Goal: Transaction & Acquisition: Purchase product/service

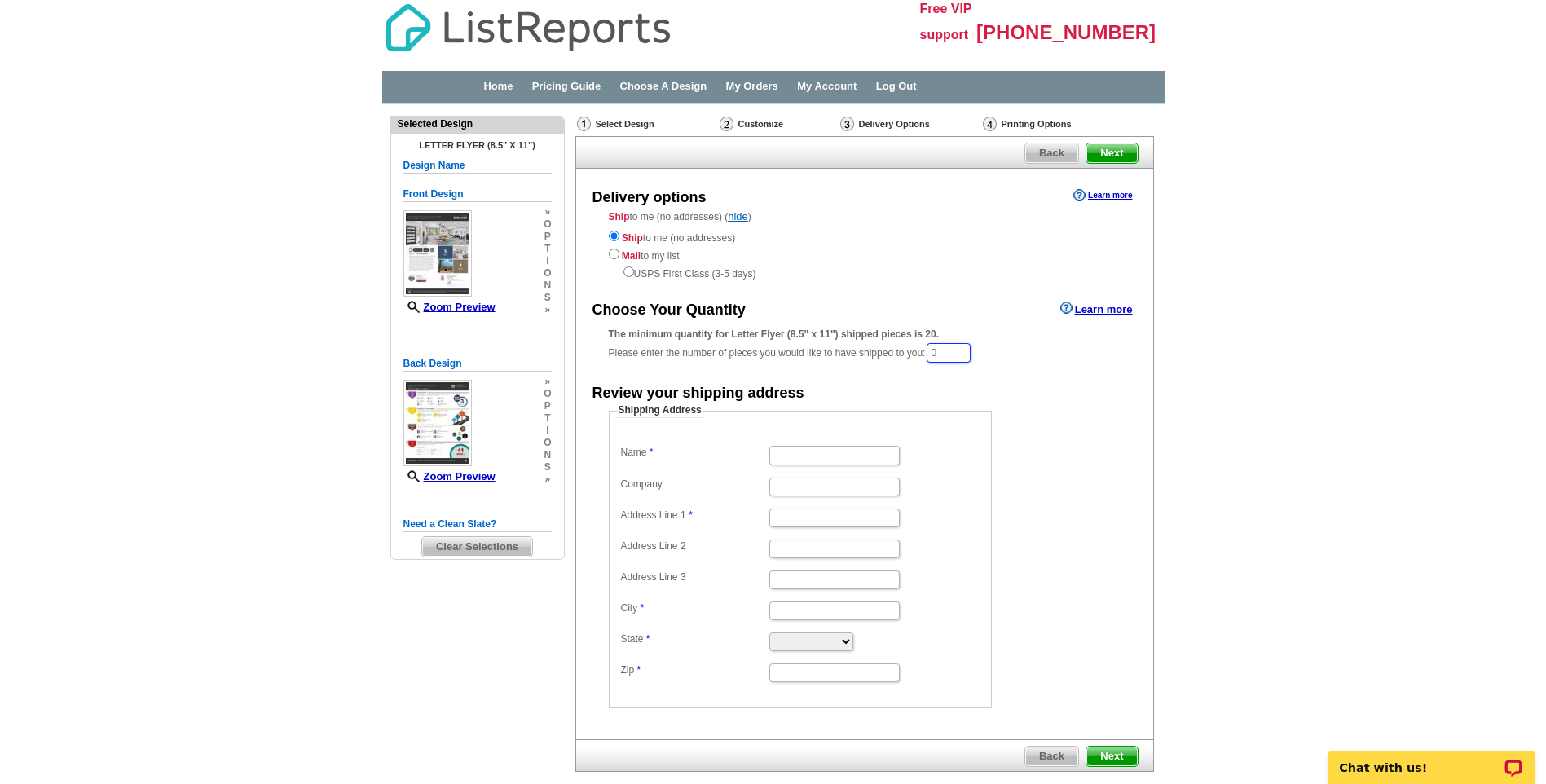
drag, startPoint x: 952, startPoint y: 346, endPoint x: 935, endPoint y: 345, distance: 17.0
click at [935, 345] on input "0" at bounding box center [948, 352] width 44 height 20
type input "25"
click at [797, 454] on input "Name" at bounding box center [835, 457] width 131 height 19
type input "[PERSON_NAME]"
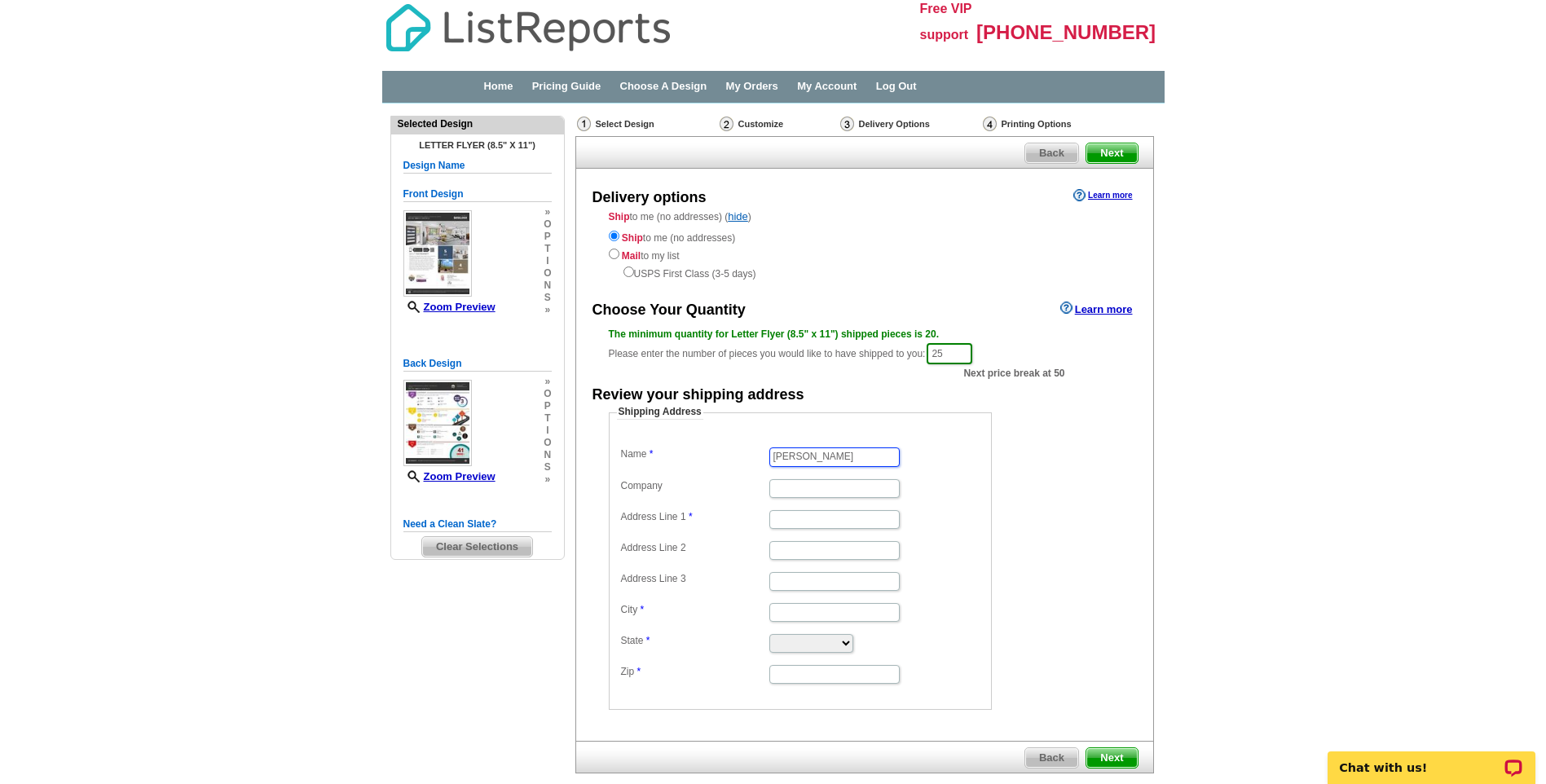
type input "Suite A105"
click at [787, 483] on input "Company" at bounding box center [835, 488] width 131 height 19
type input "Tierra Antigua Realty"
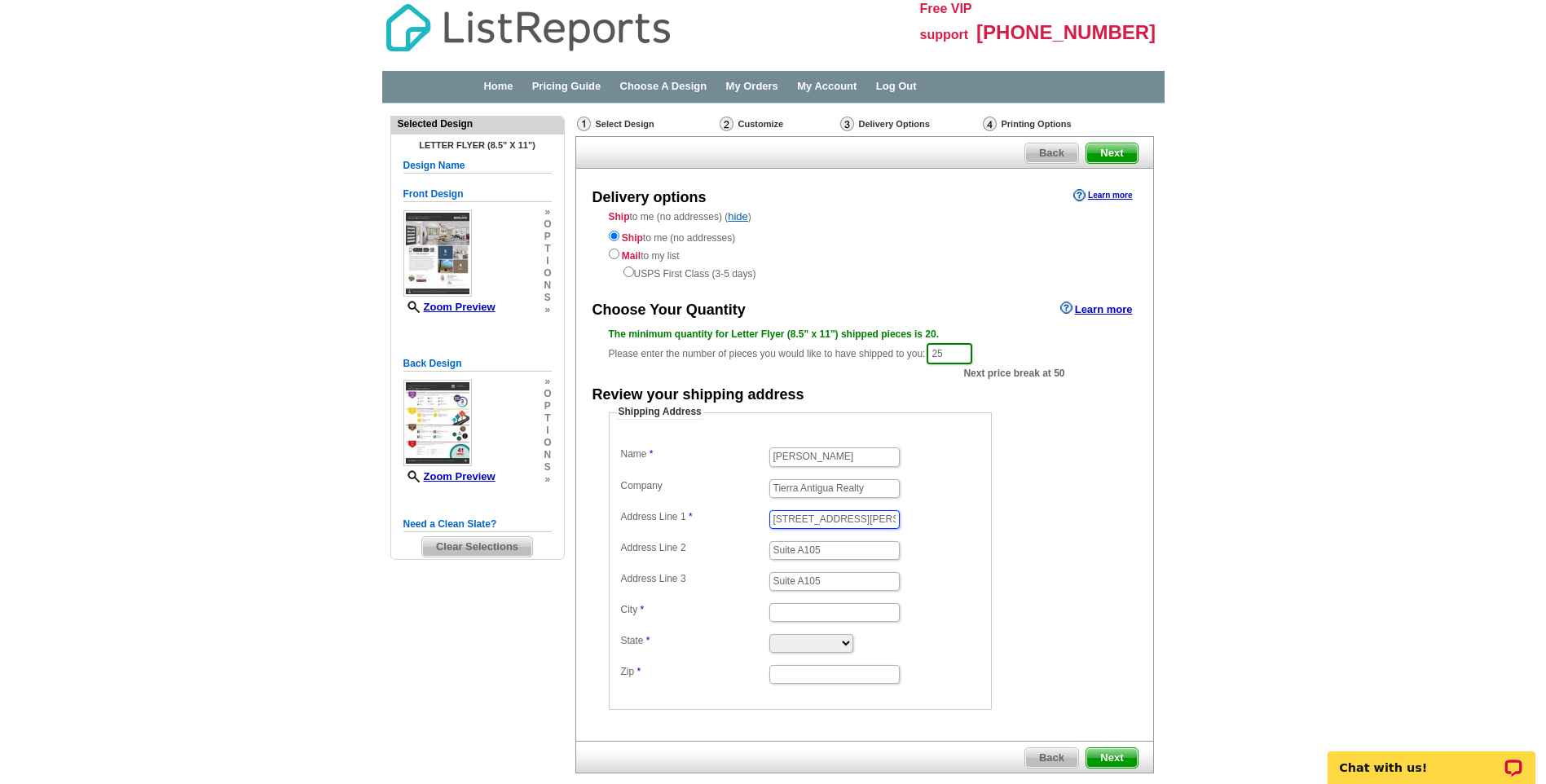
type input "6060 W Mcgee Ranch Rd"
type input "Sahuarita"
type input "85629"
click at [837, 642] on select "Alabama Alaska Arizona Arkansas California Colorado Connecticut District of Col…" at bounding box center [811, 643] width 84 height 19
select select "AZ"
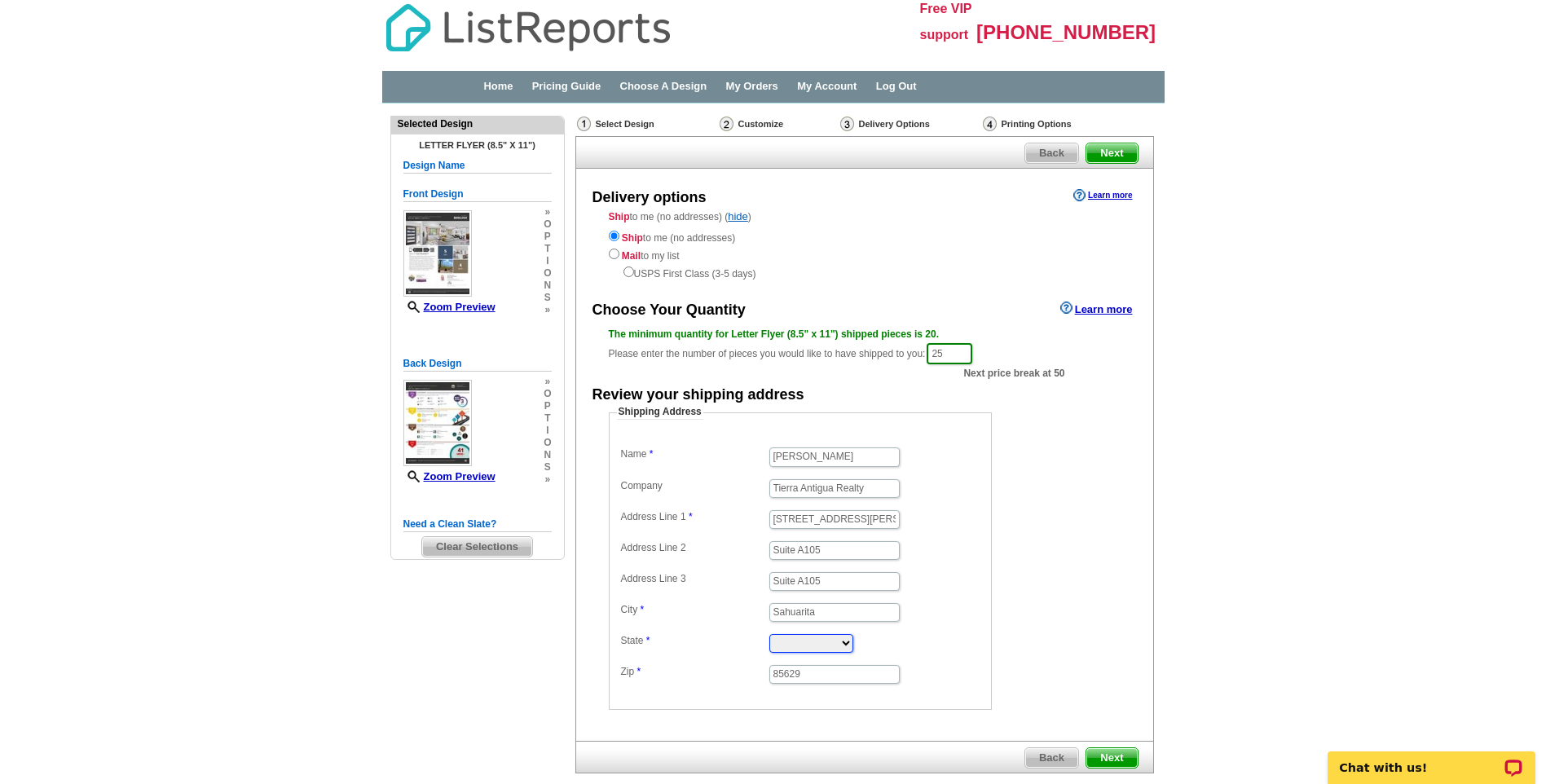
click at [769, 634] on select "Alabama Alaska Arizona Arkansas California Colorado Connecticut District of Col…" at bounding box center [811, 643] width 84 height 19
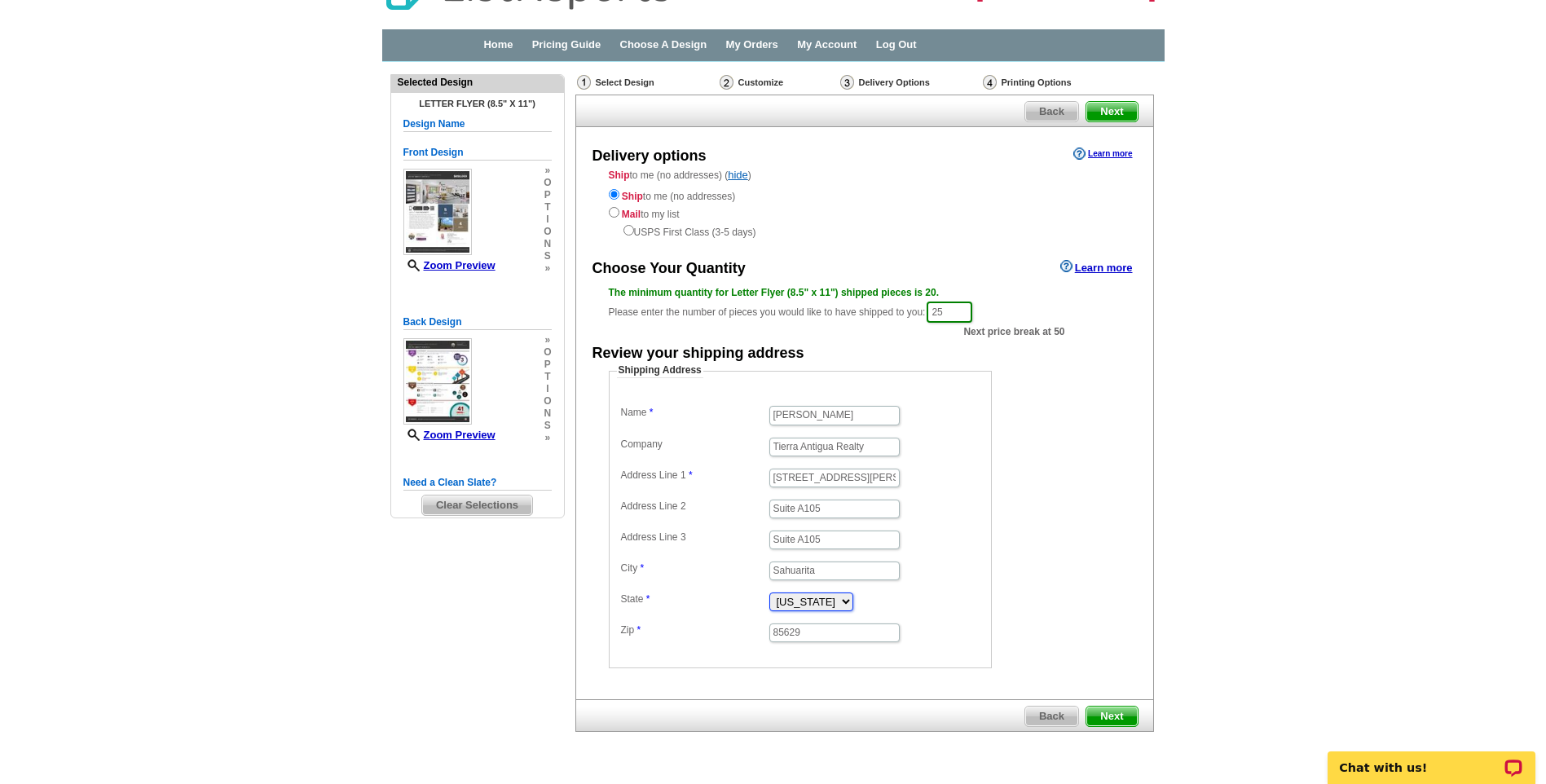
scroll to position [81, 0]
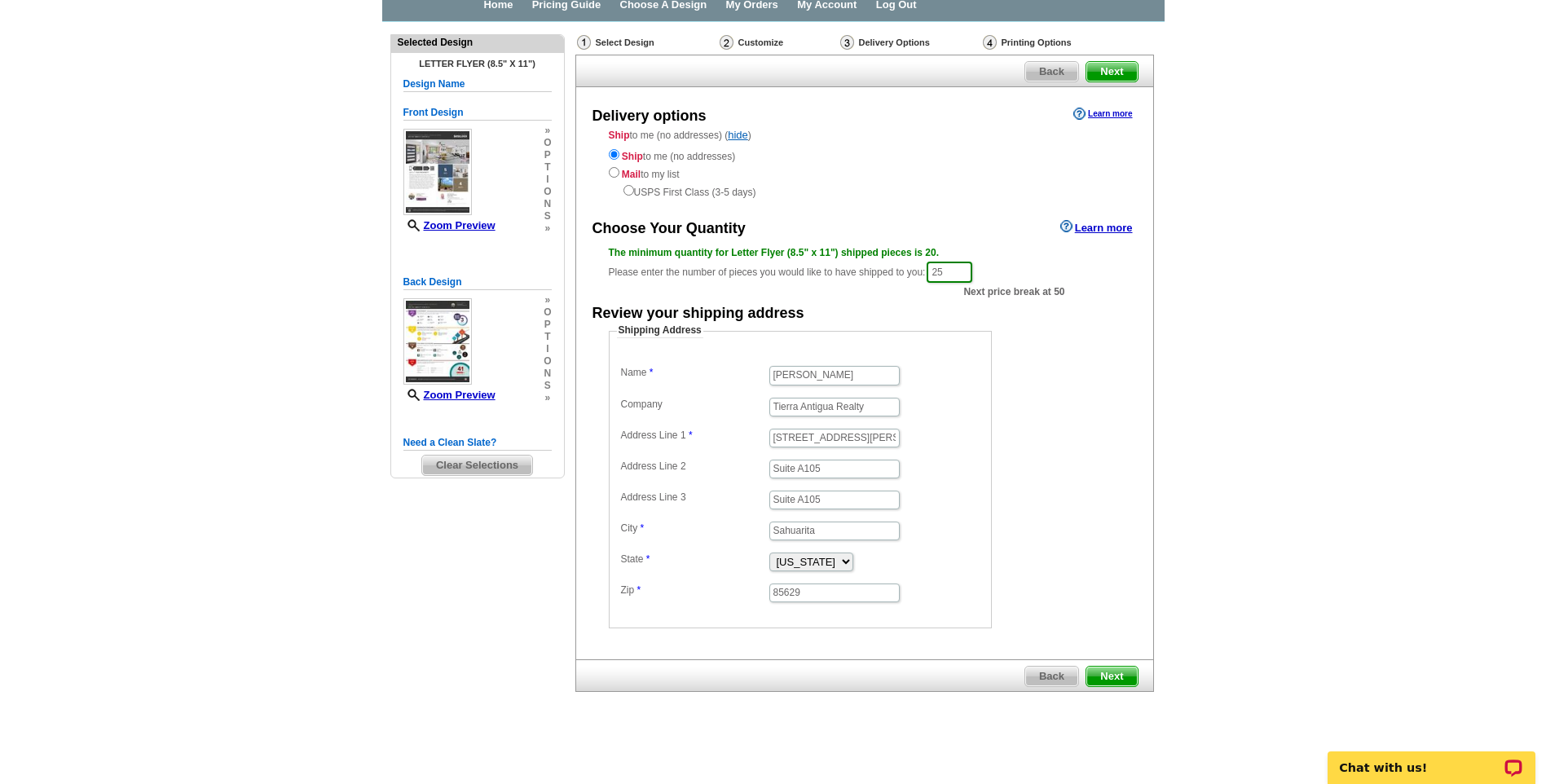
click at [1096, 676] on span "Next" at bounding box center [1111, 676] width 50 height 20
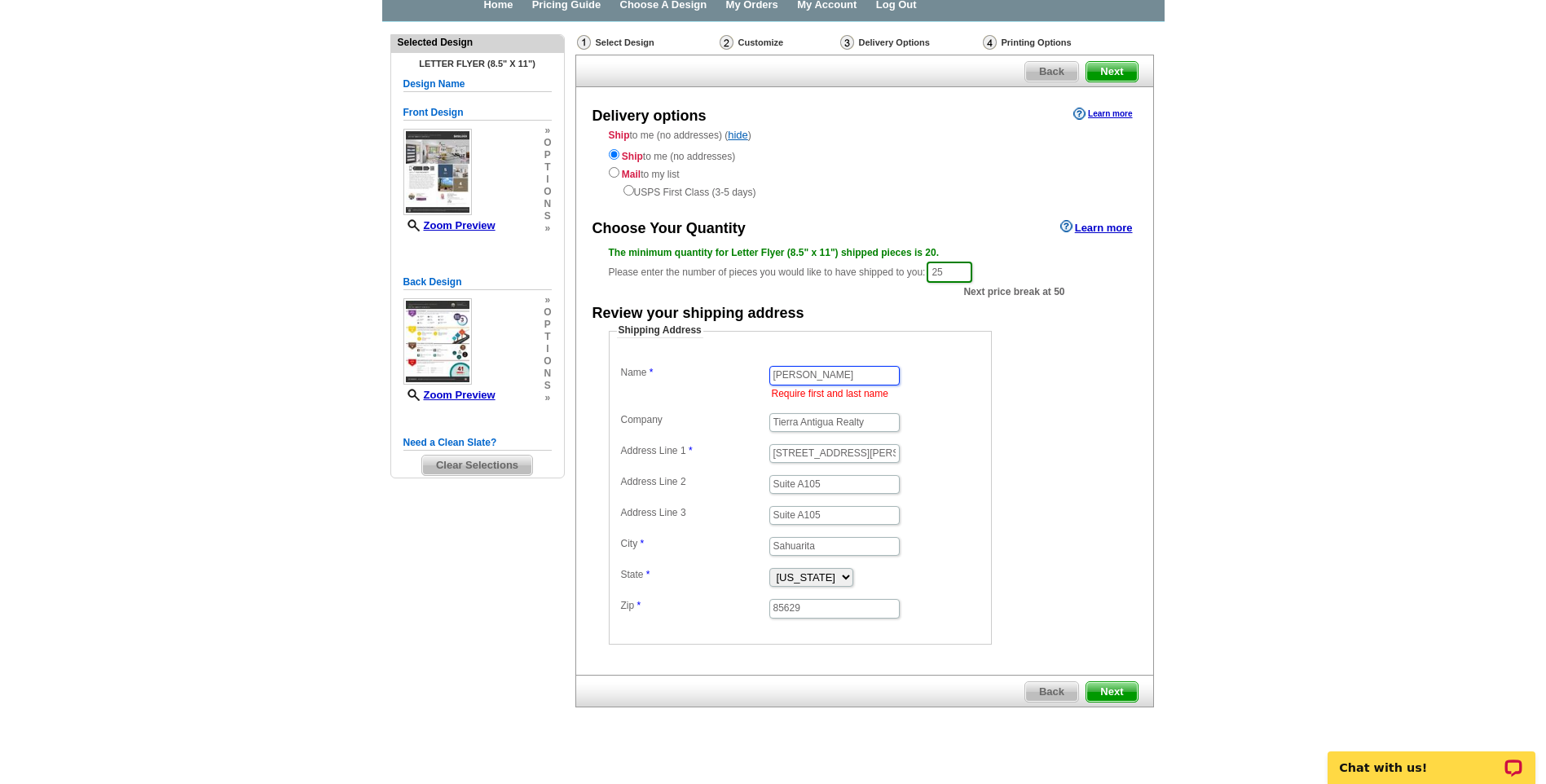
click at [828, 365] on input "Lindsey" at bounding box center [835, 375] width 131 height 19
type input "Lindsey Tamietti"
click at [1102, 687] on span "Next" at bounding box center [1111, 692] width 50 height 20
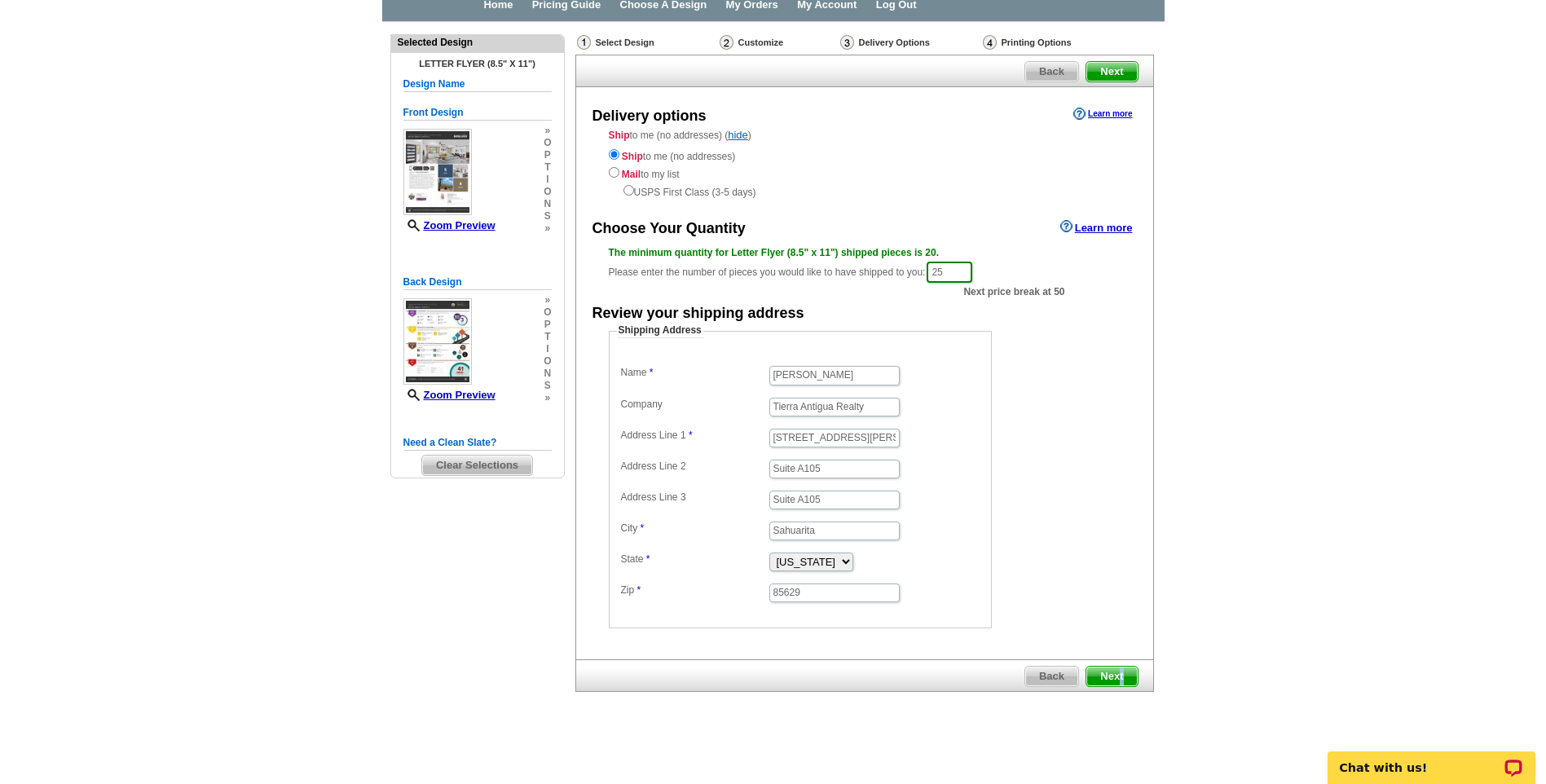
click at [1122, 674] on span "Next" at bounding box center [1111, 676] width 50 height 20
drag, startPoint x: 964, startPoint y: 269, endPoint x: 929, endPoint y: 278, distance: 36.1
click at [929, 281] on div "The minimum quantity for Letter Flyer (8.5" x 11") shipped pieces is 20. Please…" at bounding box center [864, 265] width 512 height 39
type input "50"
click at [1124, 675] on span "Next" at bounding box center [1111, 676] width 50 height 20
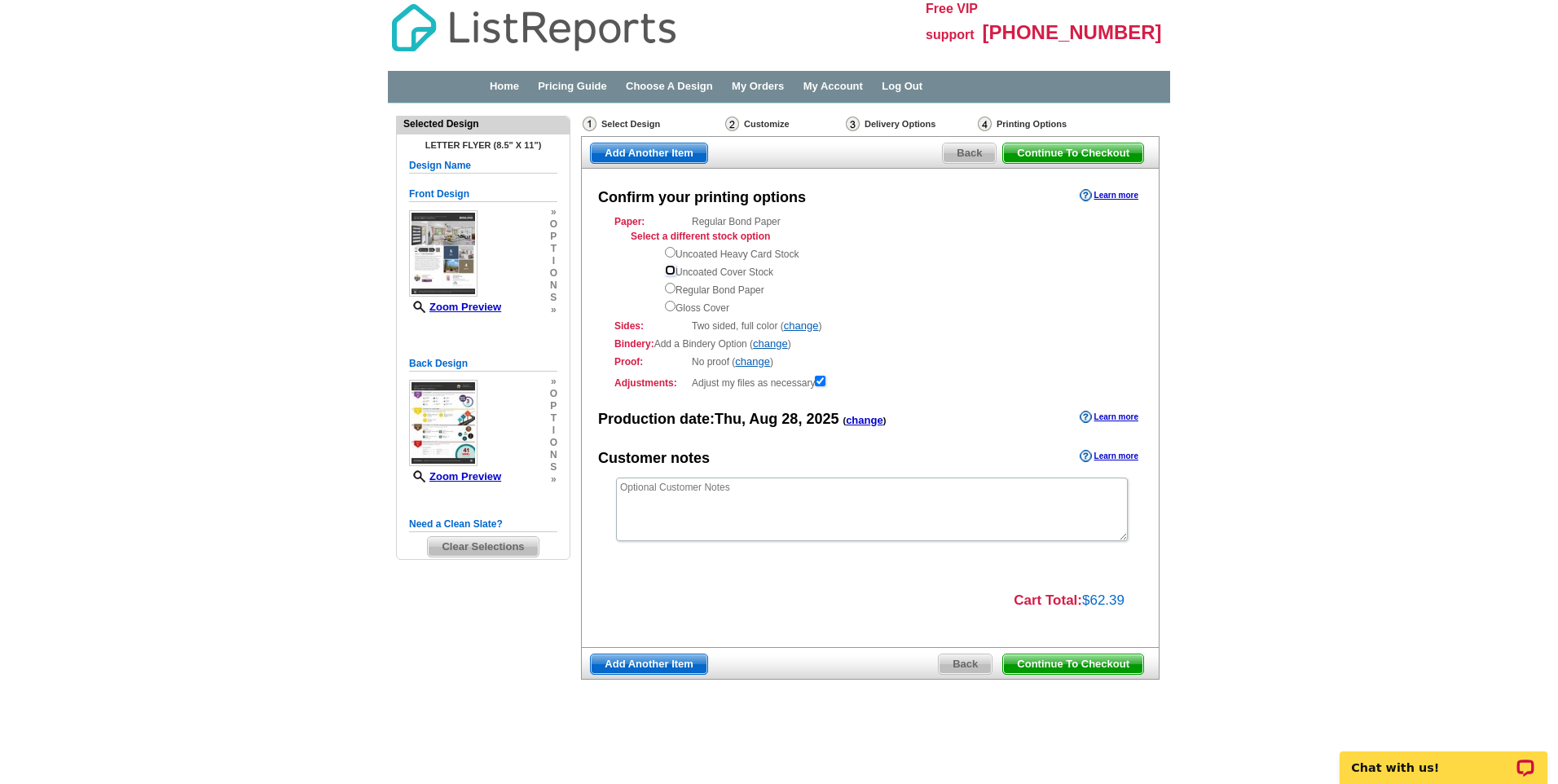
click at [669, 270] on input "radio" at bounding box center [669, 269] width 10 height 10
radio input "true"
click at [671, 285] on input "radio" at bounding box center [669, 287] width 10 height 10
radio input "true"
click at [671, 300] on input "radio" at bounding box center [669, 305] width 10 height 10
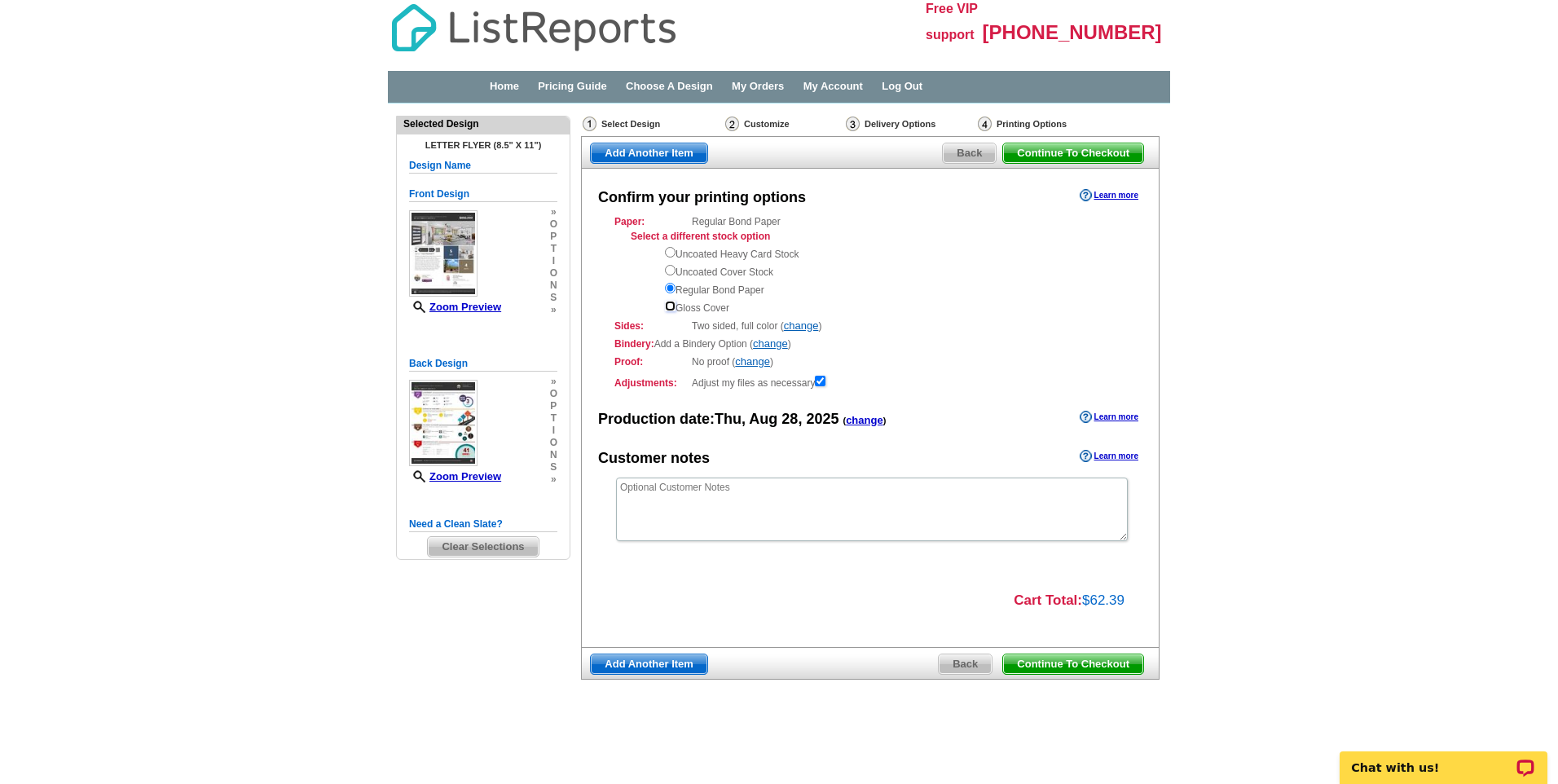
radio input "true"
